Goal: Task Accomplishment & Management: Manage account settings

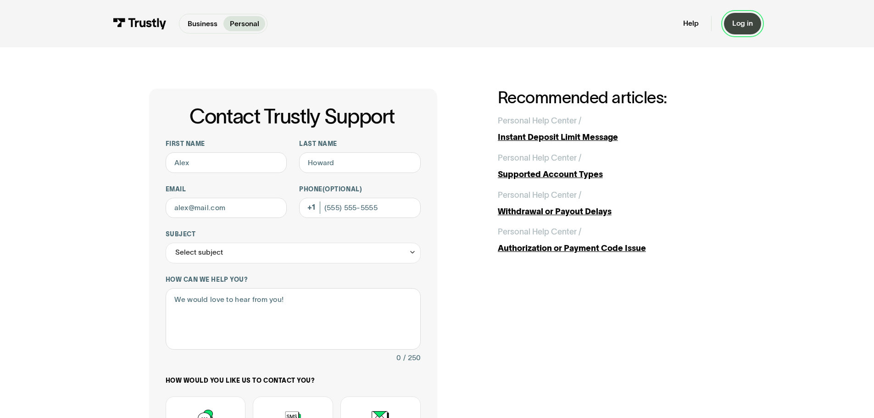
click at [741, 21] on div "Log in" at bounding box center [742, 23] width 21 height 9
click at [743, 20] on div "Log in" at bounding box center [742, 23] width 21 height 9
click at [745, 26] on div "Log in" at bounding box center [742, 23] width 21 height 9
